Goal: Information Seeking & Learning: Learn about a topic

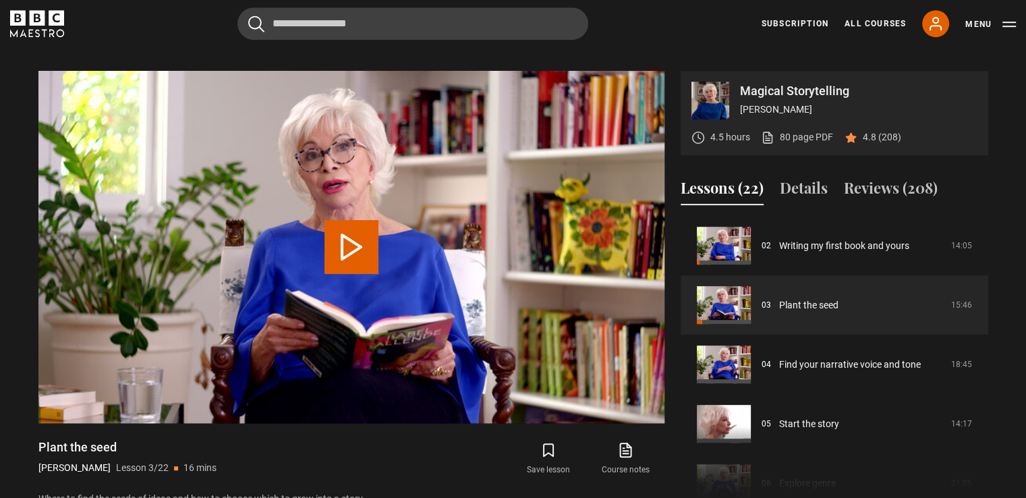
scroll to position [668, 0]
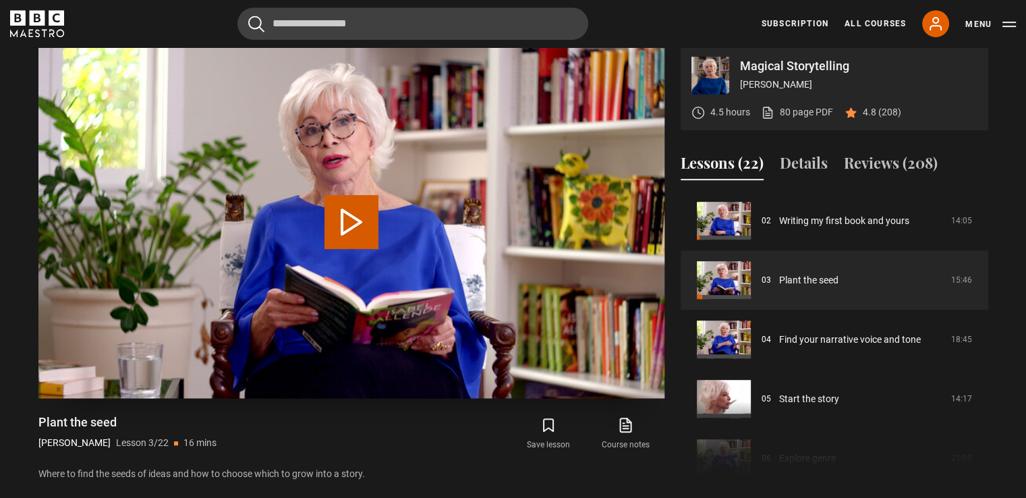
click at [351, 216] on button "Play Lesson Plant the seed" at bounding box center [351, 222] width 54 height 54
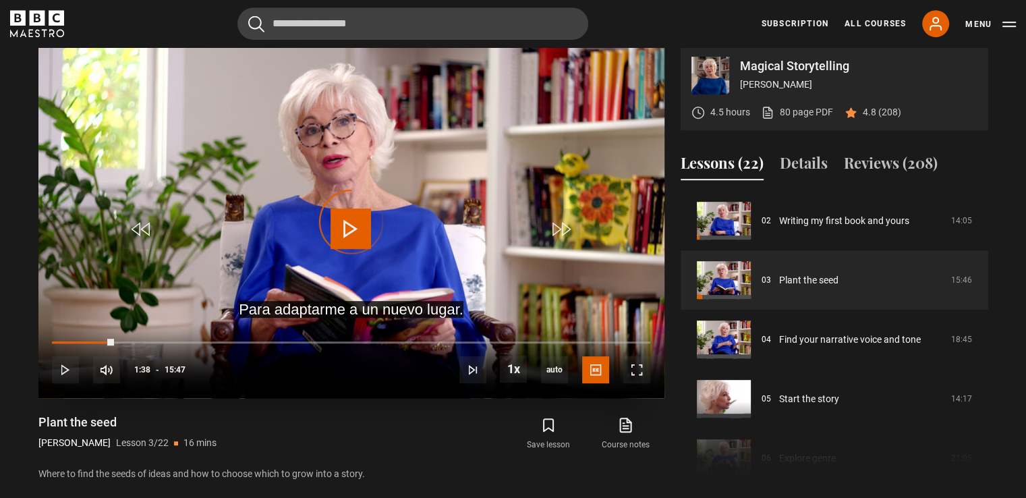
drag, startPoint x: 113, startPoint y: 338, endPoint x: 78, endPoint y: 334, distance: 35.2
click at [78, 334] on div "10s Skip Back 10 seconds Play 10s Skip Forward 10 seconds Loaded : 0.00% 01:31 …" at bounding box center [351, 361] width 626 height 75
drag, startPoint x: 105, startPoint y: 338, endPoint x: 84, endPoint y: 336, distance: 21.7
click at [84, 336] on div "10s Skip Back 10 seconds Pause 10s Skip Forward 10 seconds Loaded : 0.00% 01:31…" at bounding box center [351, 361] width 626 height 75
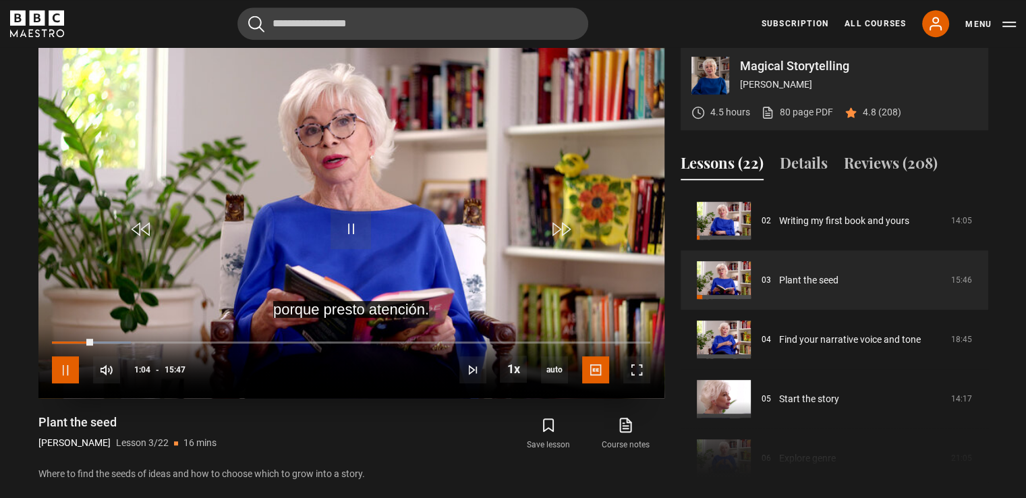
click at [67, 367] on span "Video Player" at bounding box center [65, 369] width 27 height 27
click at [346, 221] on span "Video Player" at bounding box center [350, 228] width 40 height 40
click at [62, 369] on span "Video Player" at bounding box center [65, 369] width 27 height 27
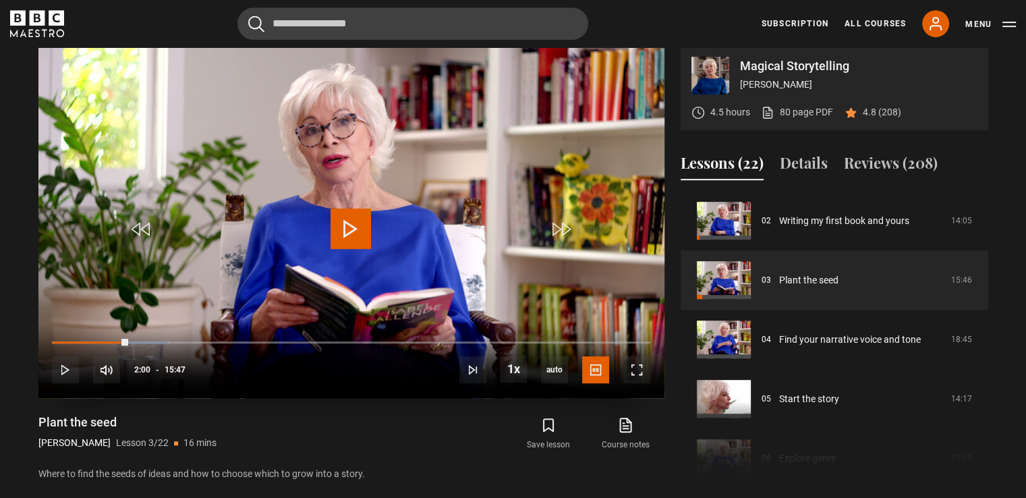
click at [349, 226] on span "Video Player" at bounding box center [350, 228] width 40 height 40
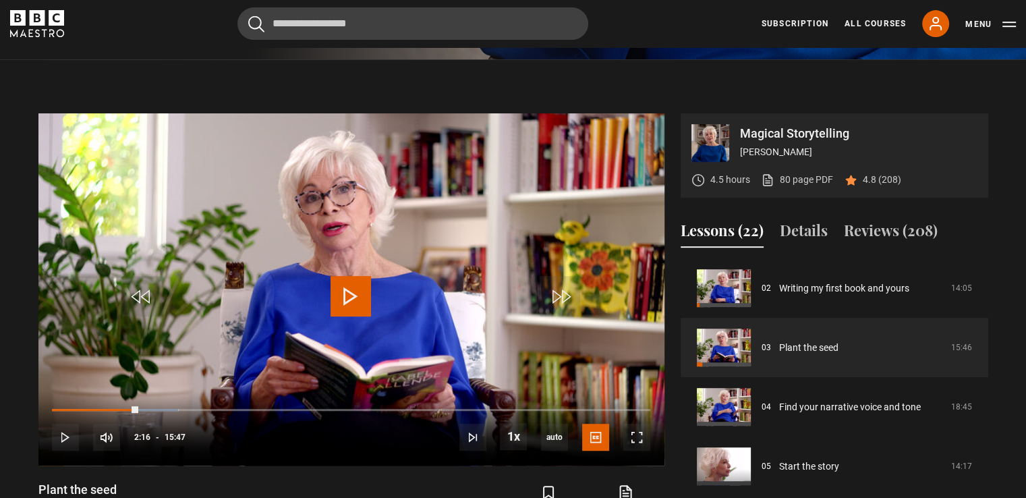
scroll to position [595, 0]
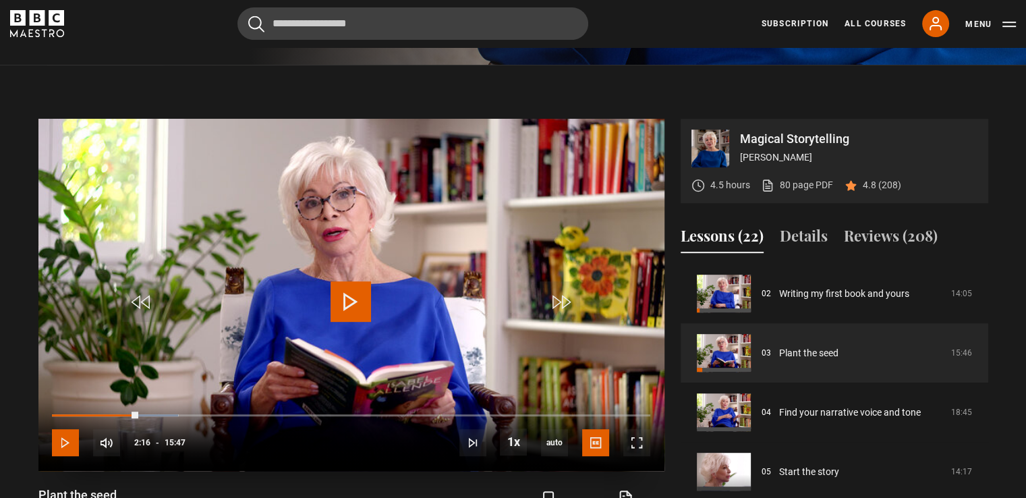
click at [62, 440] on span "Video Player" at bounding box center [65, 442] width 27 height 27
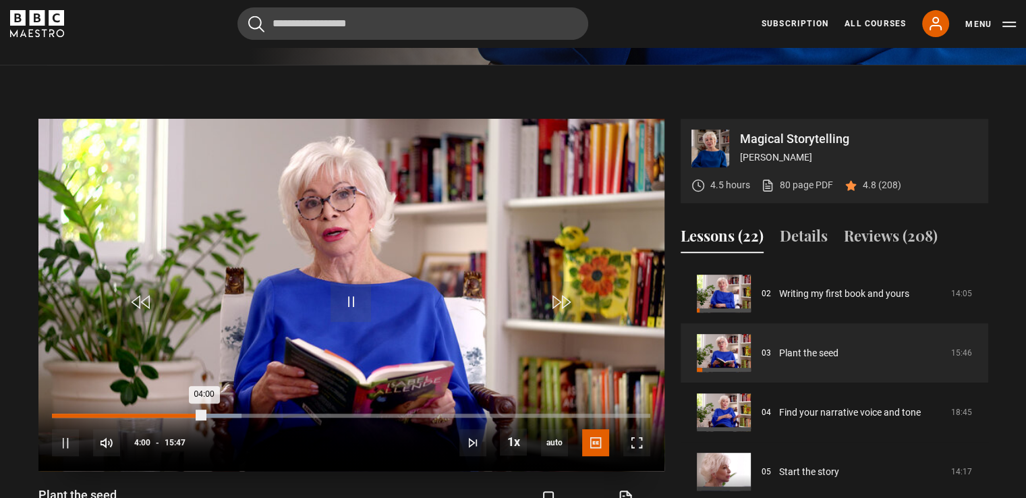
click at [197, 413] on div "04:00" at bounding box center [128, 415] width 152 height 4
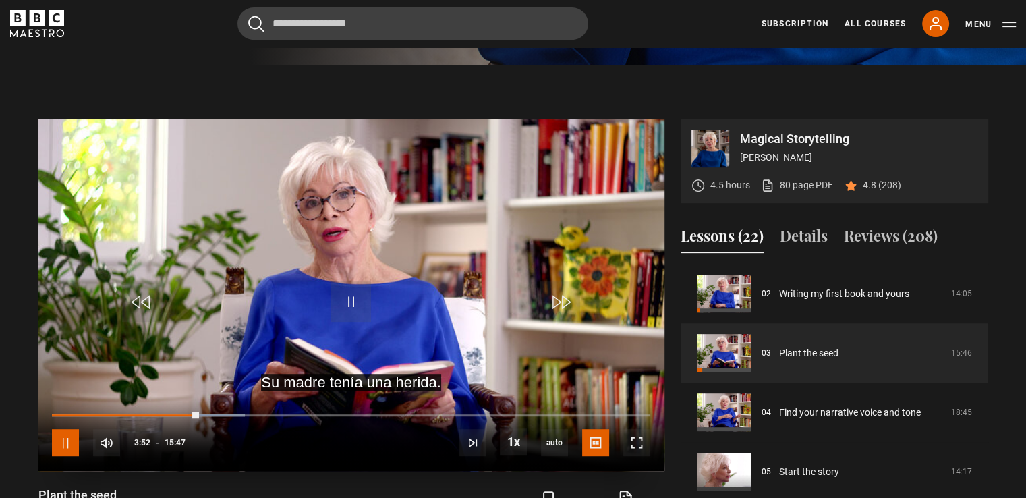
drag, startPoint x: 73, startPoint y: 438, endPoint x: 107, endPoint y: 424, distance: 36.3
click at [72, 438] on span "Video Player" at bounding box center [65, 442] width 27 height 27
click at [351, 300] on span "Video Player" at bounding box center [350, 301] width 40 height 40
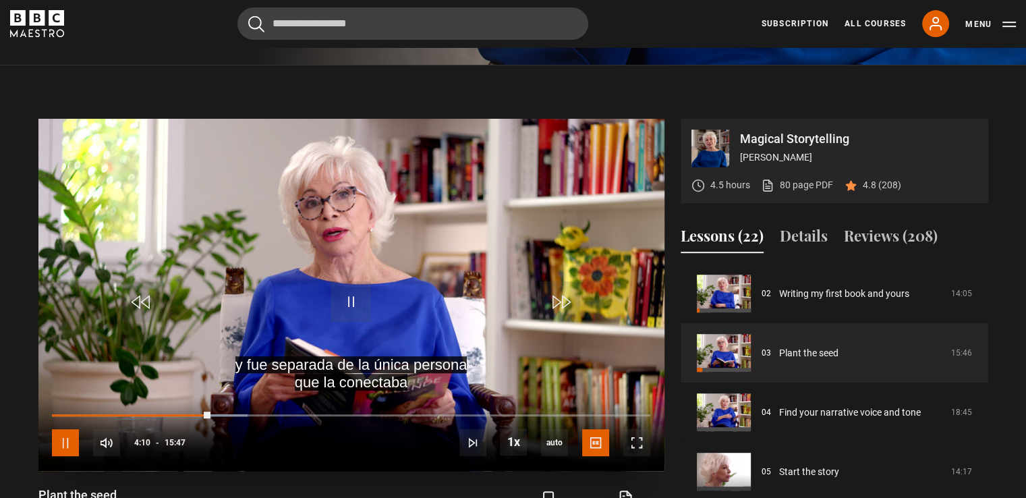
click at [57, 443] on span "Video Player" at bounding box center [65, 442] width 27 height 27
click at [69, 441] on span "Video Player" at bounding box center [65, 442] width 27 height 27
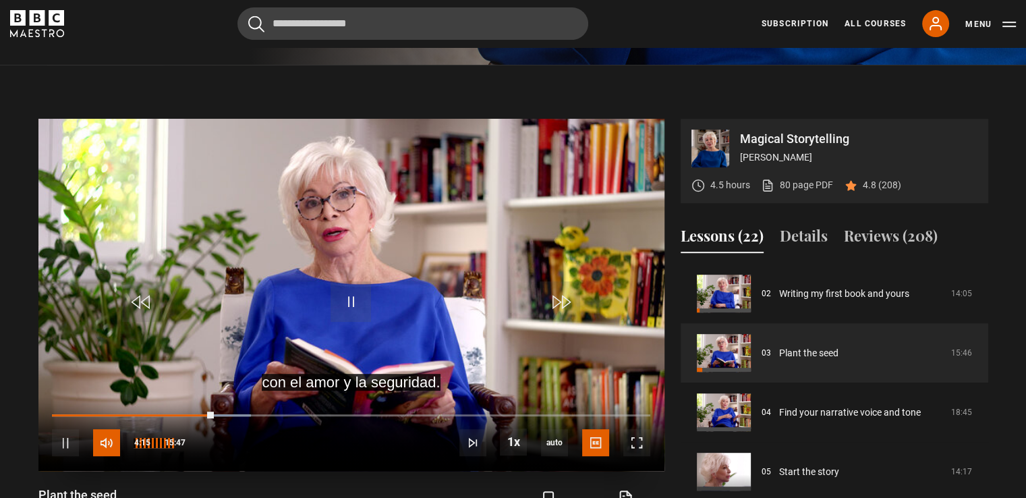
click at [108, 444] on span "Video Player" at bounding box center [106, 442] width 27 height 27
click at [110, 440] on span "Video Player" at bounding box center [106, 442] width 27 height 27
drag, startPoint x: 180, startPoint y: 446, endPoint x: 173, endPoint y: 444, distance: 7.5
click at [179, 444] on div "84%" at bounding box center [179, 443] width 1 height 10
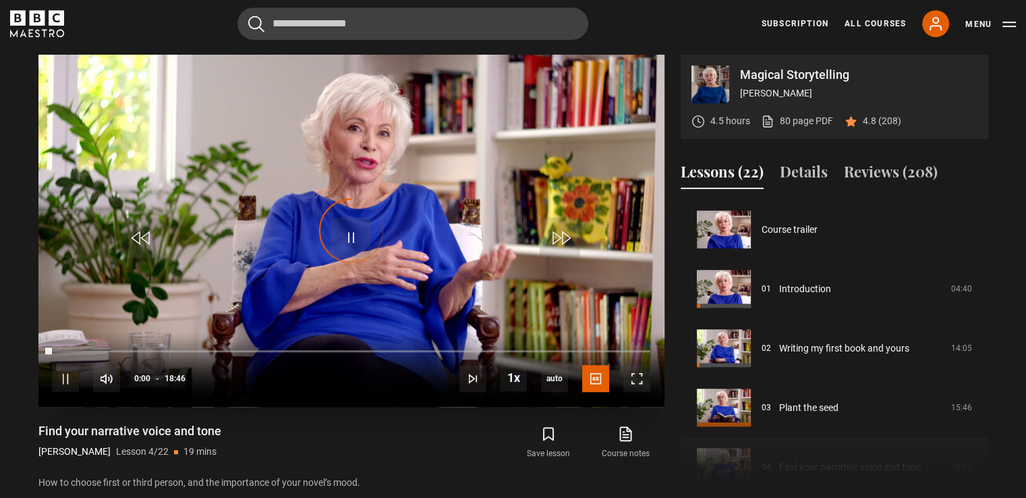
scroll to position [178, 0]
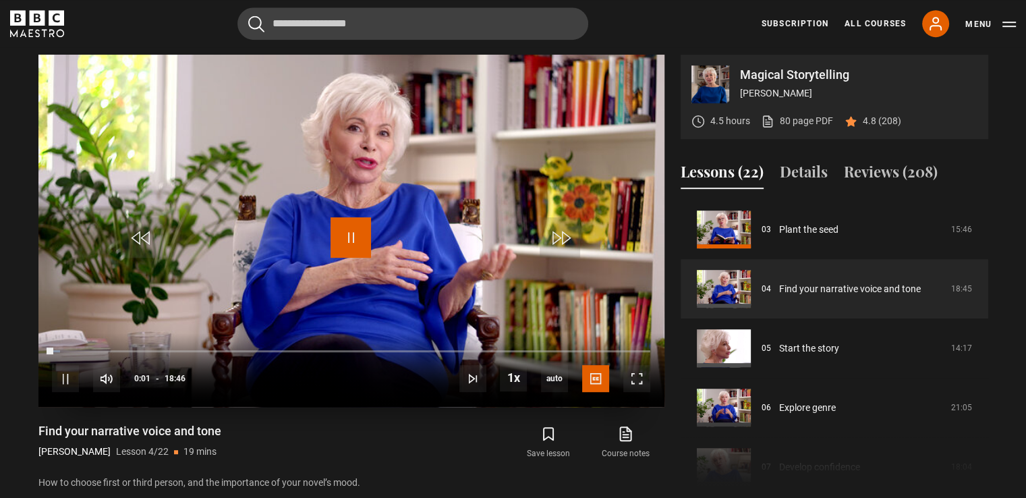
click at [351, 225] on span "Video Player" at bounding box center [350, 237] width 40 height 40
click at [796, 118] on link "80 page PDF (opens in new tab)" at bounding box center [797, 121] width 72 height 14
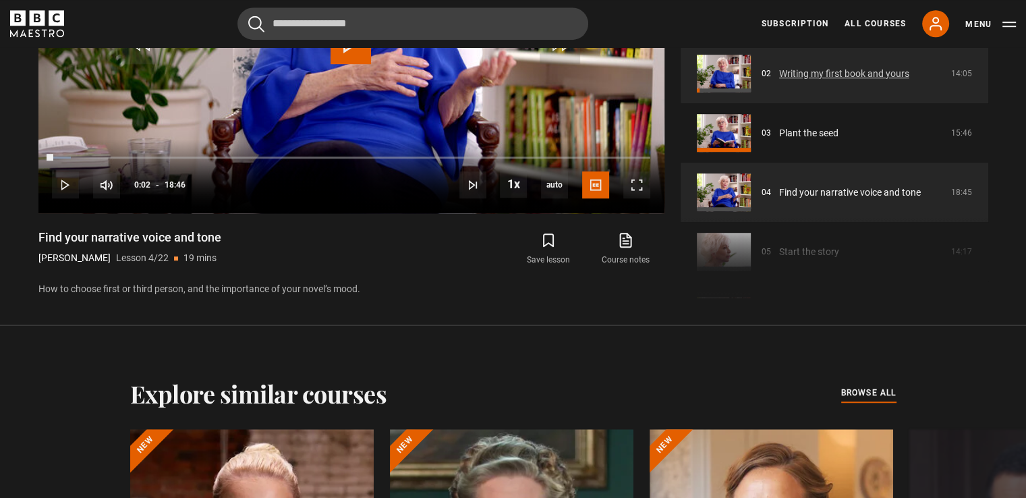
scroll to position [84, 0]
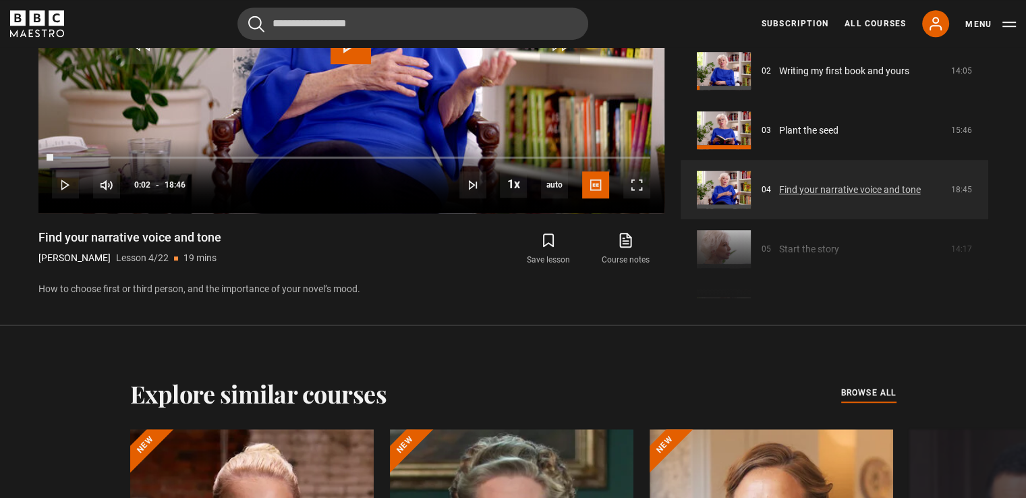
click at [840, 191] on link "Find your narrative voice and tone" at bounding box center [850, 190] width 142 height 14
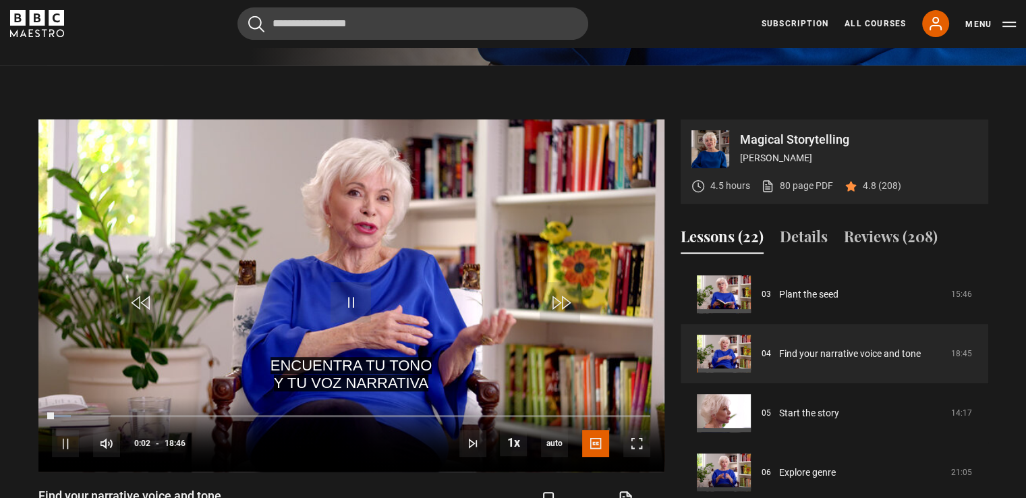
scroll to position [608, 0]
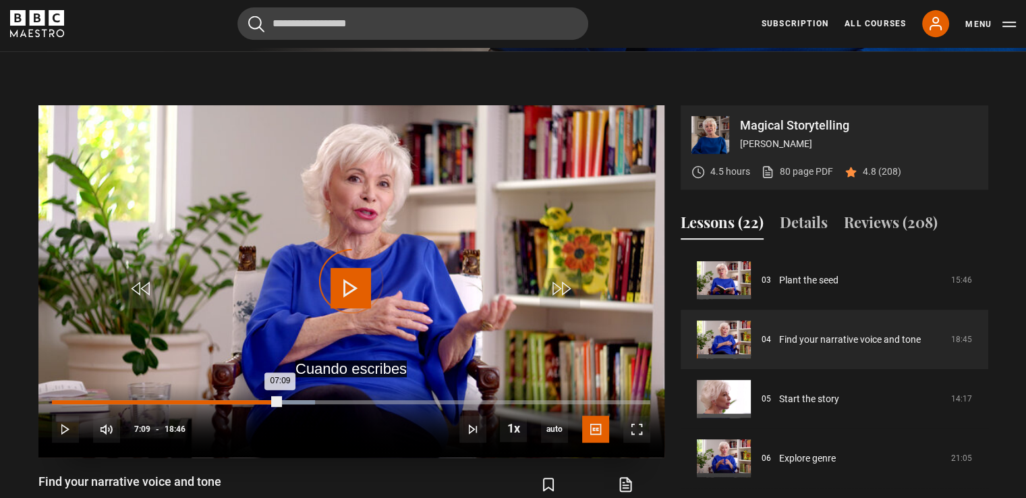
click at [280, 400] on div "07:09" at bounding box center [166, 402] width 228 height 4
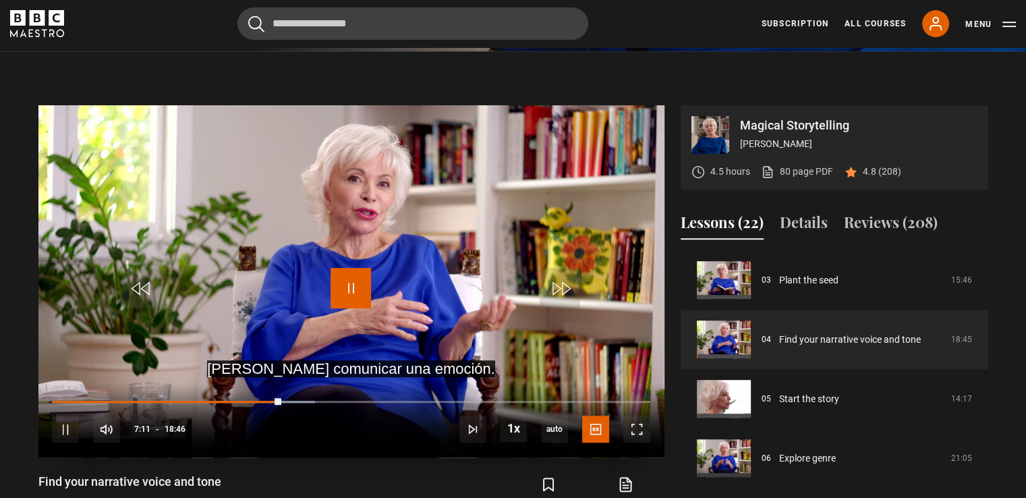
click at [347, 289] on span "Video Player" at bounding box center [350, 288] width 40 height 40
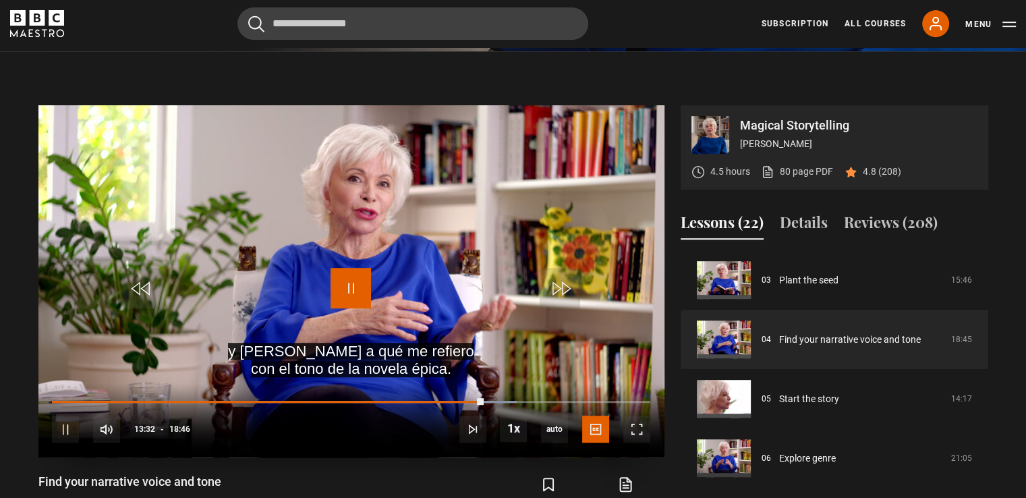
click at [345, 287] on span "Video Player" at bounding box center [350, 288] width 40 height 40
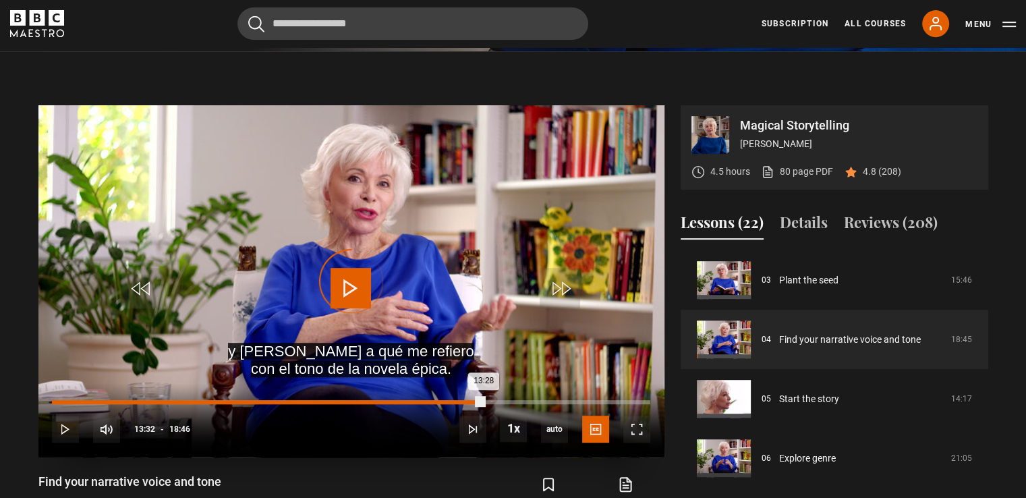
drag, startPoint x: 481, startPoint y: 399, endPoint x: 467, endPoint y: 399, distance: 13.5
click at [467, 400] on div "Loaded : 0.00% 13:02 13:28" at bounding box center [350, 402] width 597 height 4
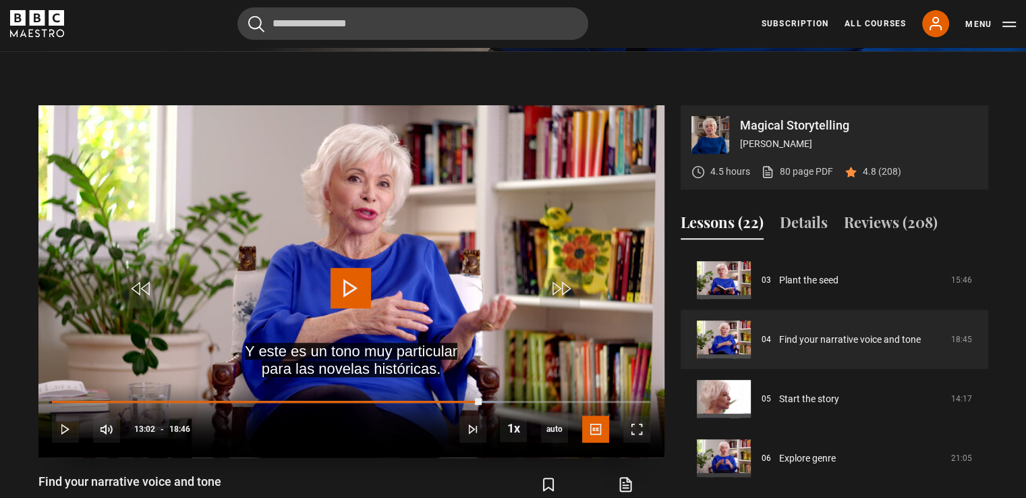
click at [343, 286] on span "Video Player" at bounding box center [350, 288] width 40 height 40
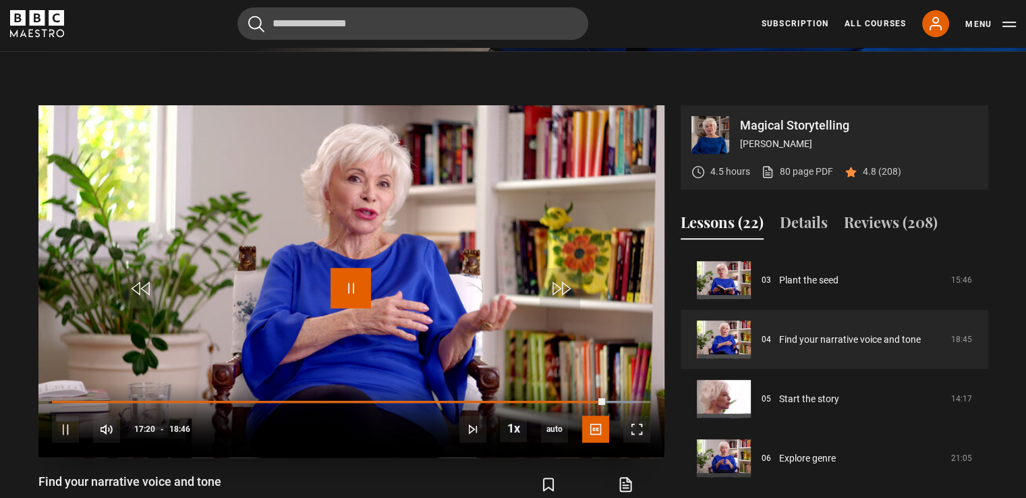
click at [348, 286] on span "Video Player" at bounding box center [350, 288] width 40 height 40
